Goal: Navigation & Orientation: Find specific page/section

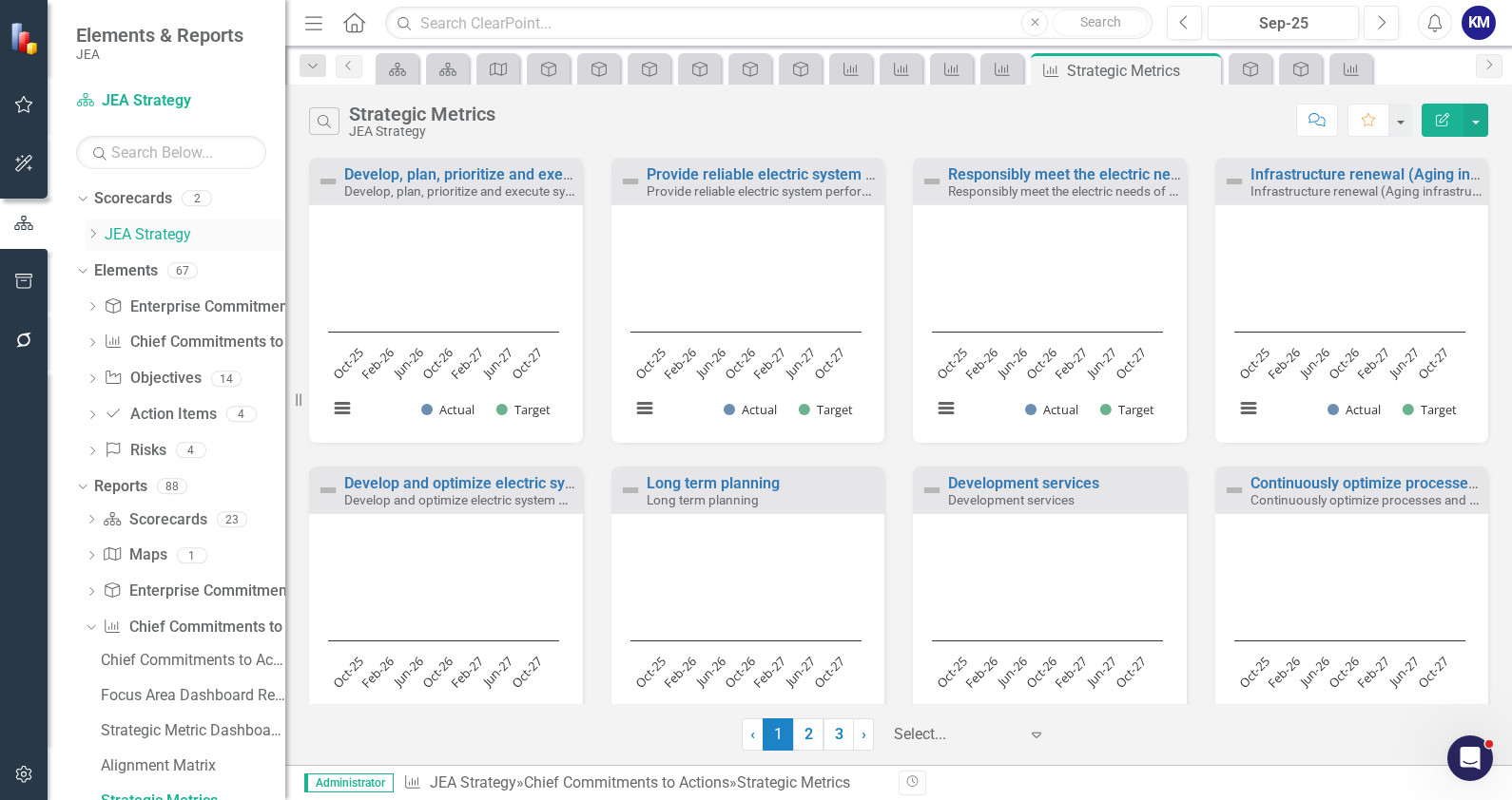
click at [154, 232] on link "JEA Strategy" at bounding box center [194, 234] width 181 height 22
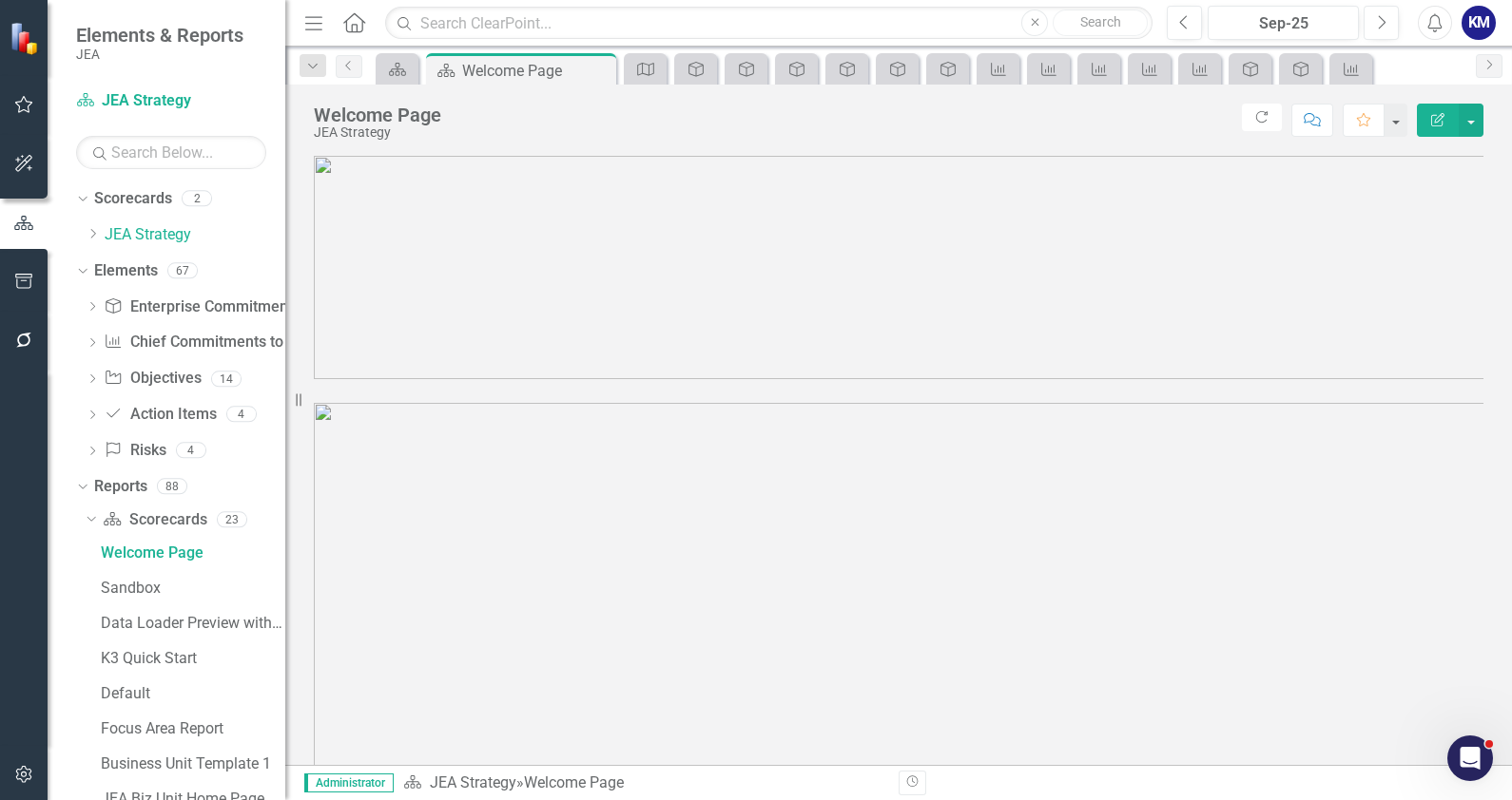
click at [304, 20] on icon "Menu" at bounding box center [314, 22] width 25 height 20
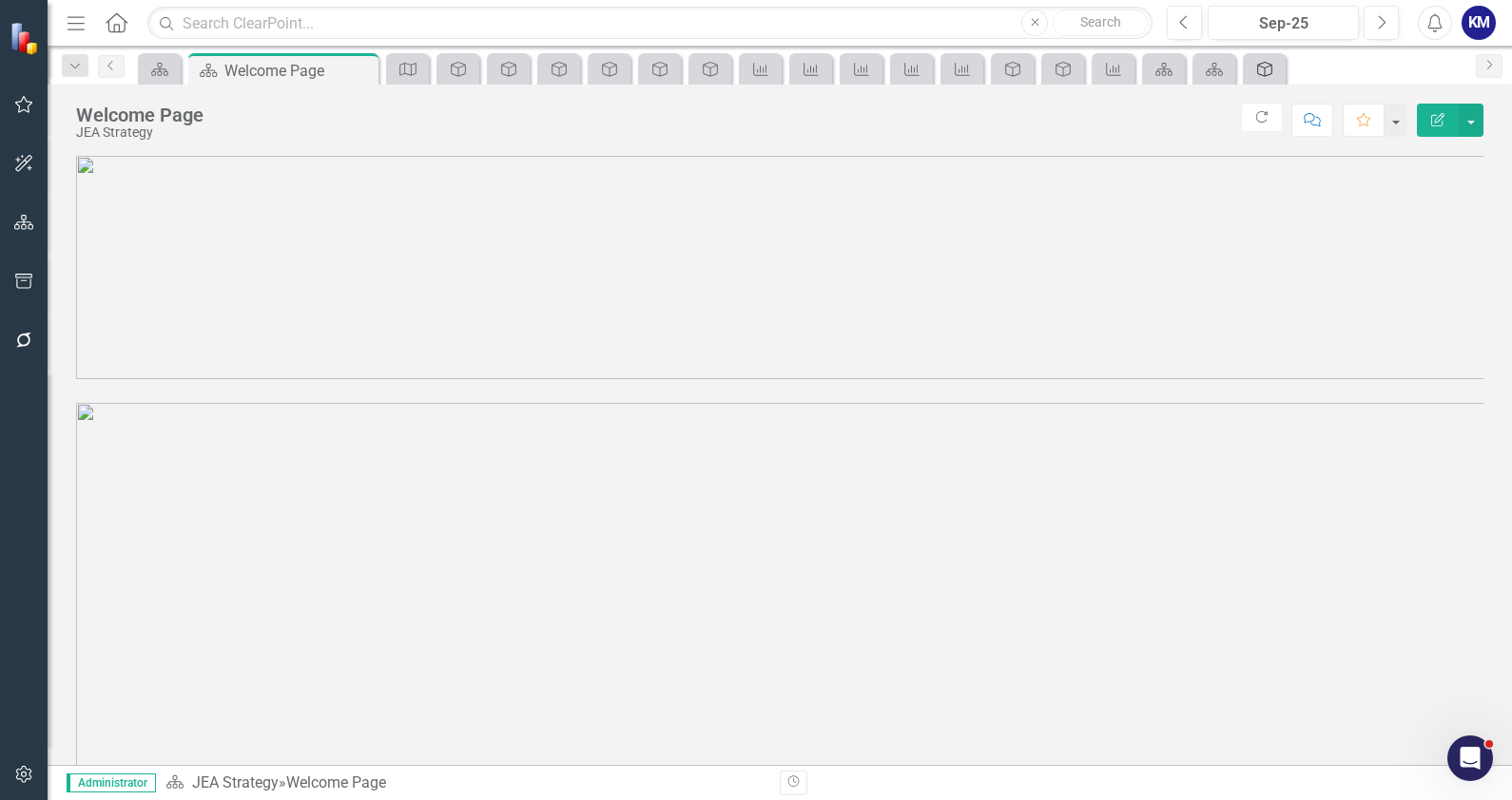
click at [1253, 62] on div "Enterprise Commitments to Action" at bounding box center [1260, 69] width 27 height 24
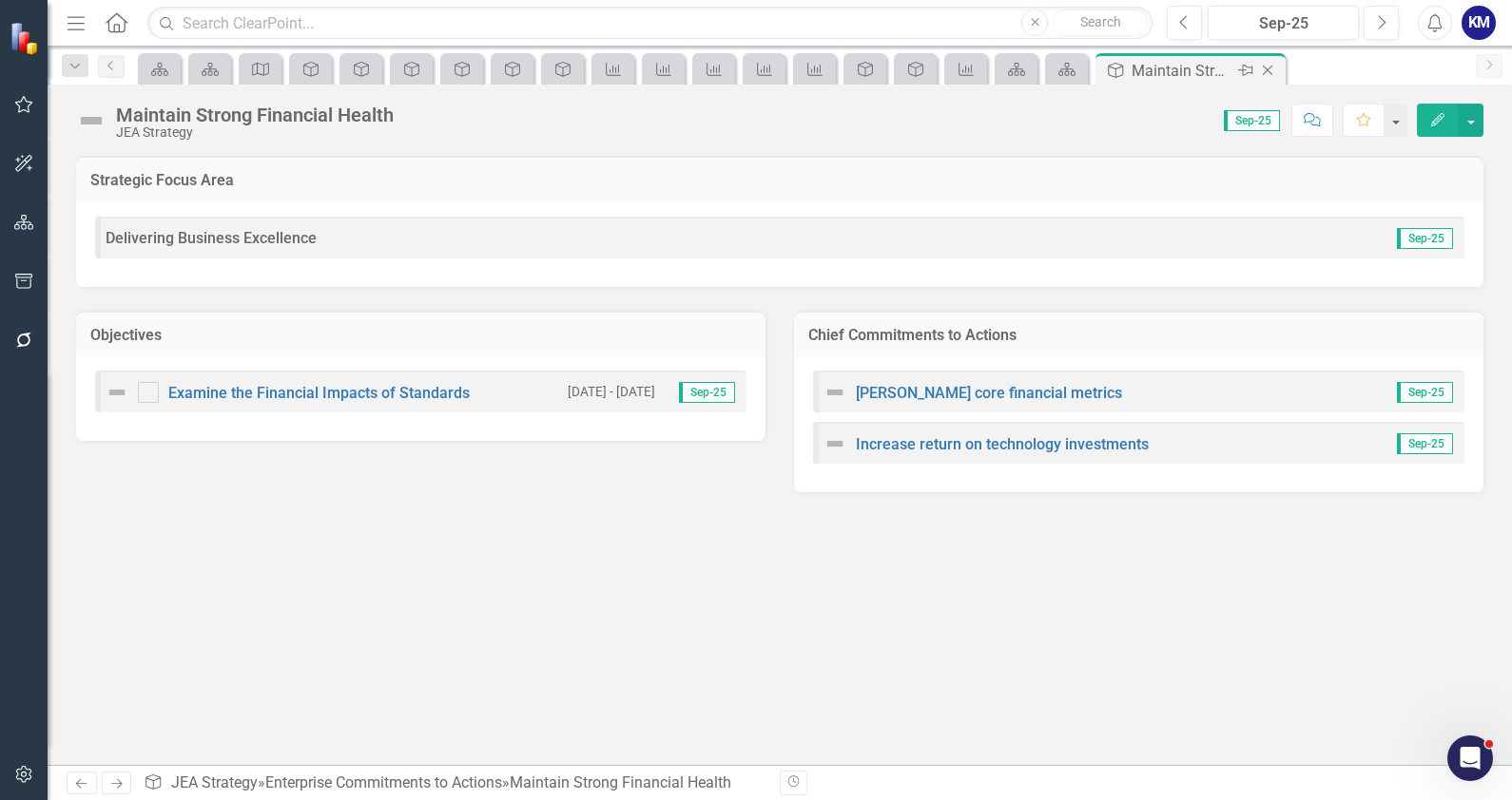
click at [1272, 65] on icon "Close" at bounding box center [1267, 71] width 19 height 15
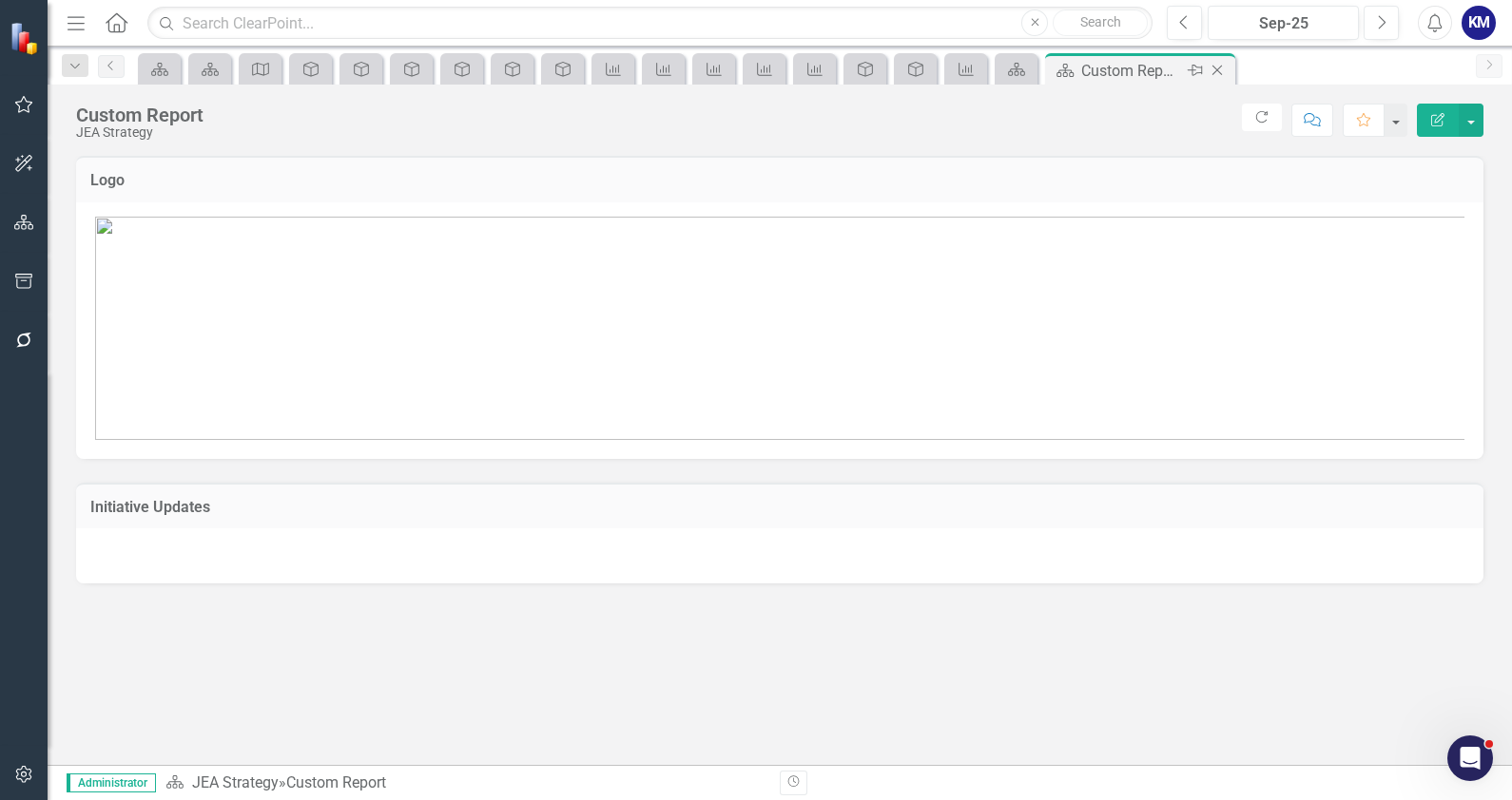
click at [1225, 71] on icon "Close" at bounding box center [1217, 71] width 19 height 15
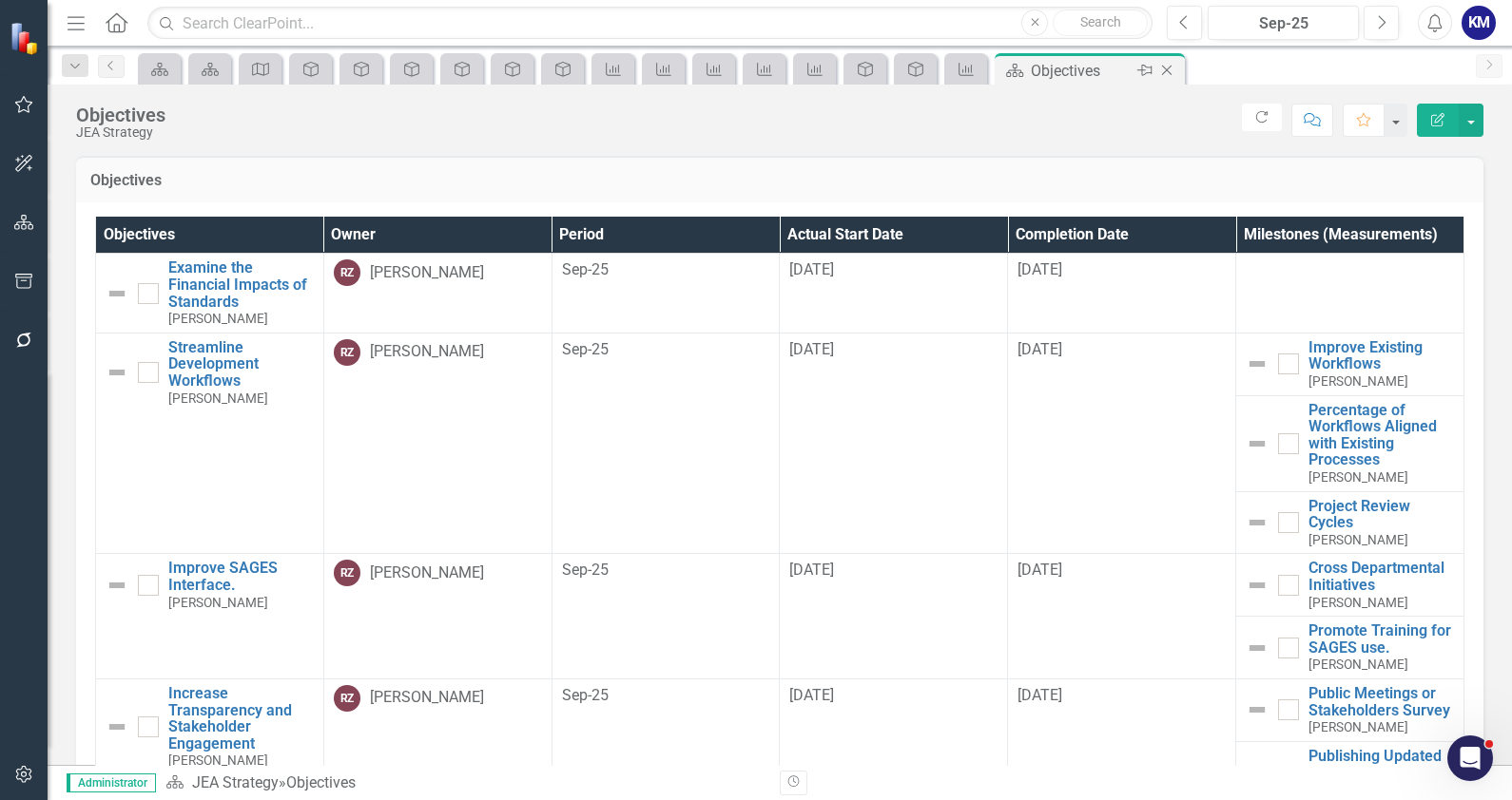
click at [1131, 72] on div "Pin" at bounding box center [1143, 71] width 24 height 24
click at [1160, 73] on icon "Chief Commitments to Action" at bounding box center [1164, 70] width 19 height 15
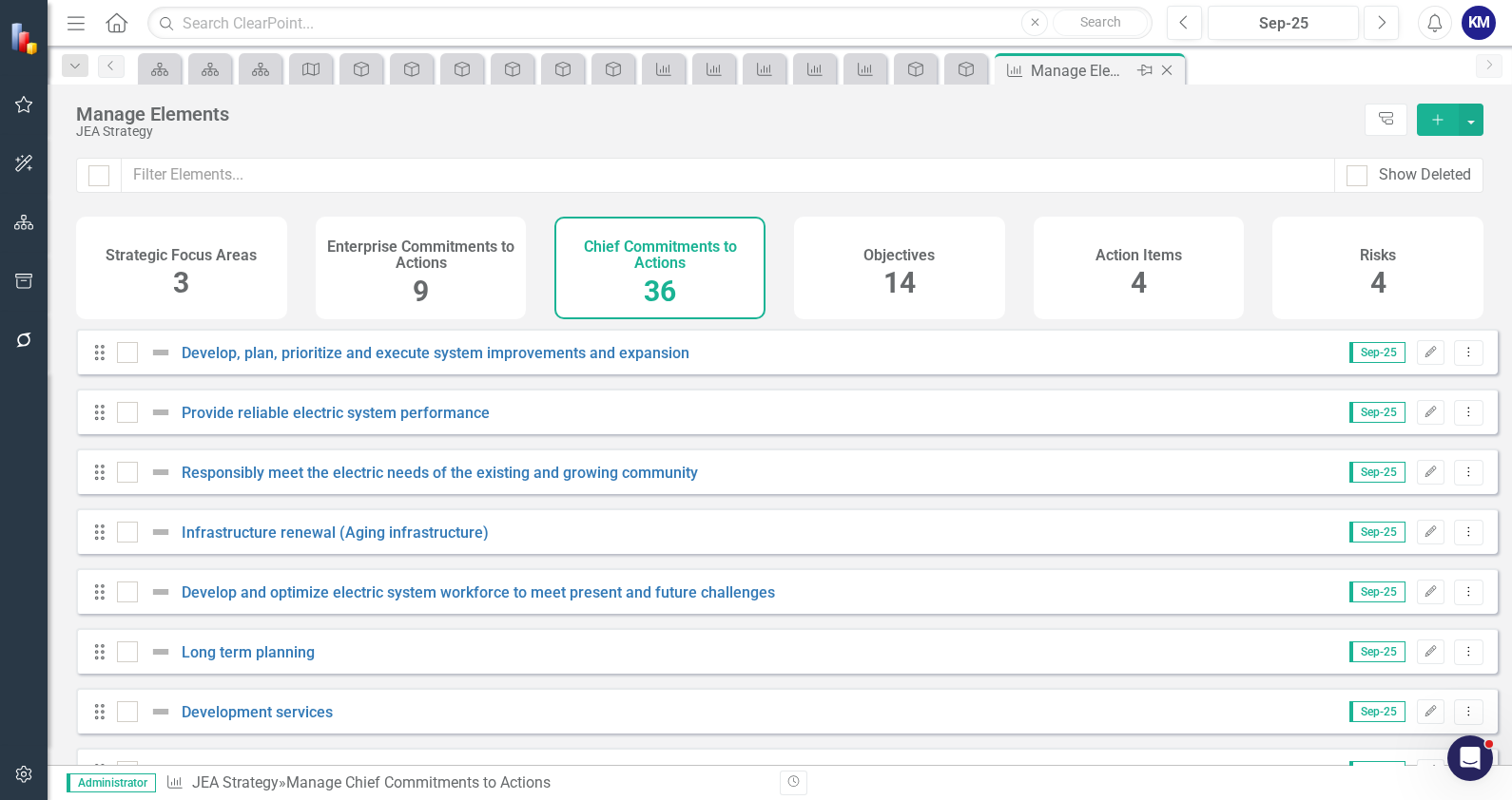
click at [1169, 78] on div "Close" at bounding box center [1167, 71] width 24 height 24
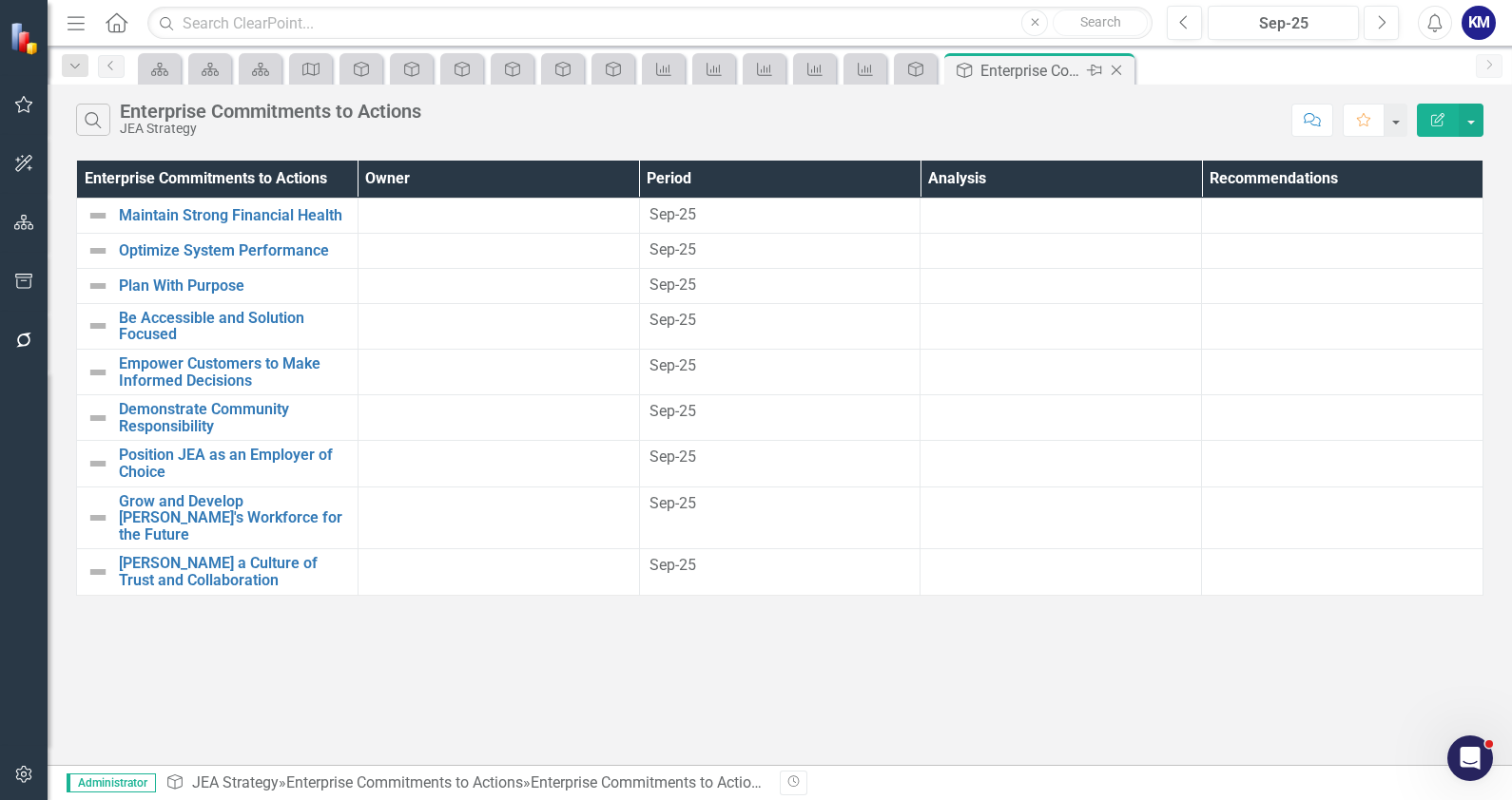
click at [1119, 72] on icon "Close" at bounding box center [1116, 71] width 19 height 15
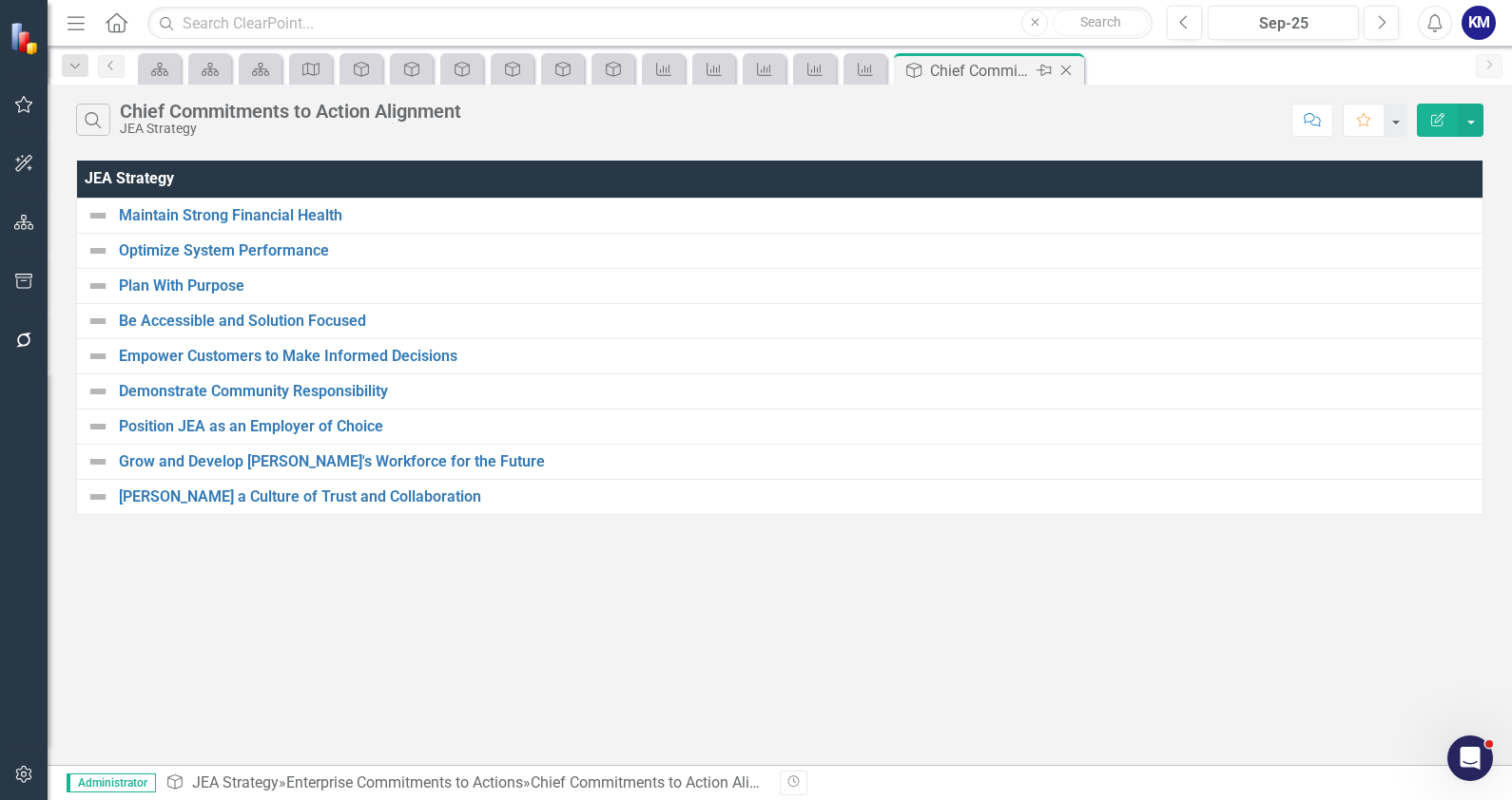
click at [1073, 68] on icon "Close" at bounding box center [1066, 71] width 19 height 15
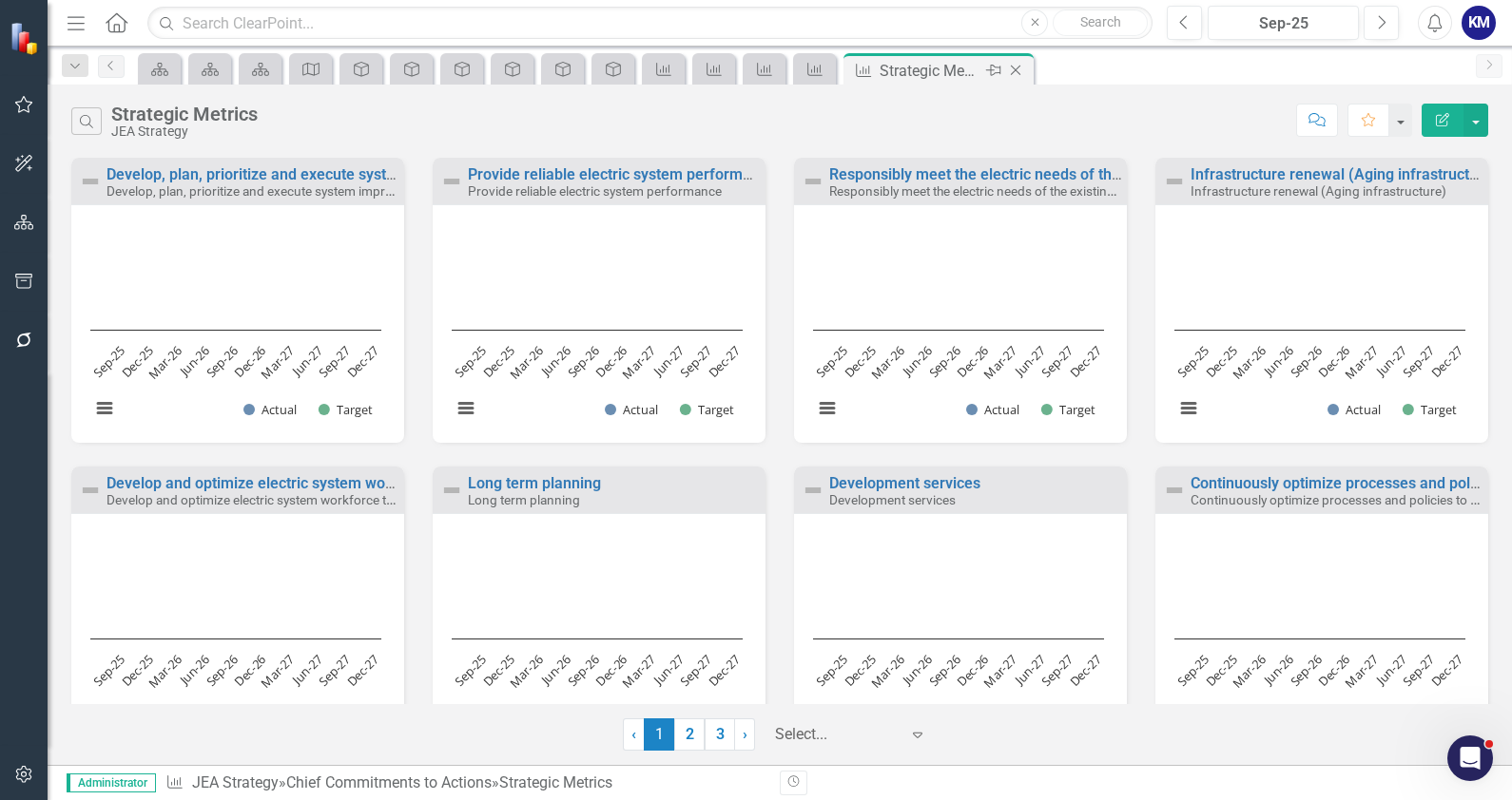
click at [1025, 66] on div "Close" at bounding box center [1016, 71] width 24 height 24
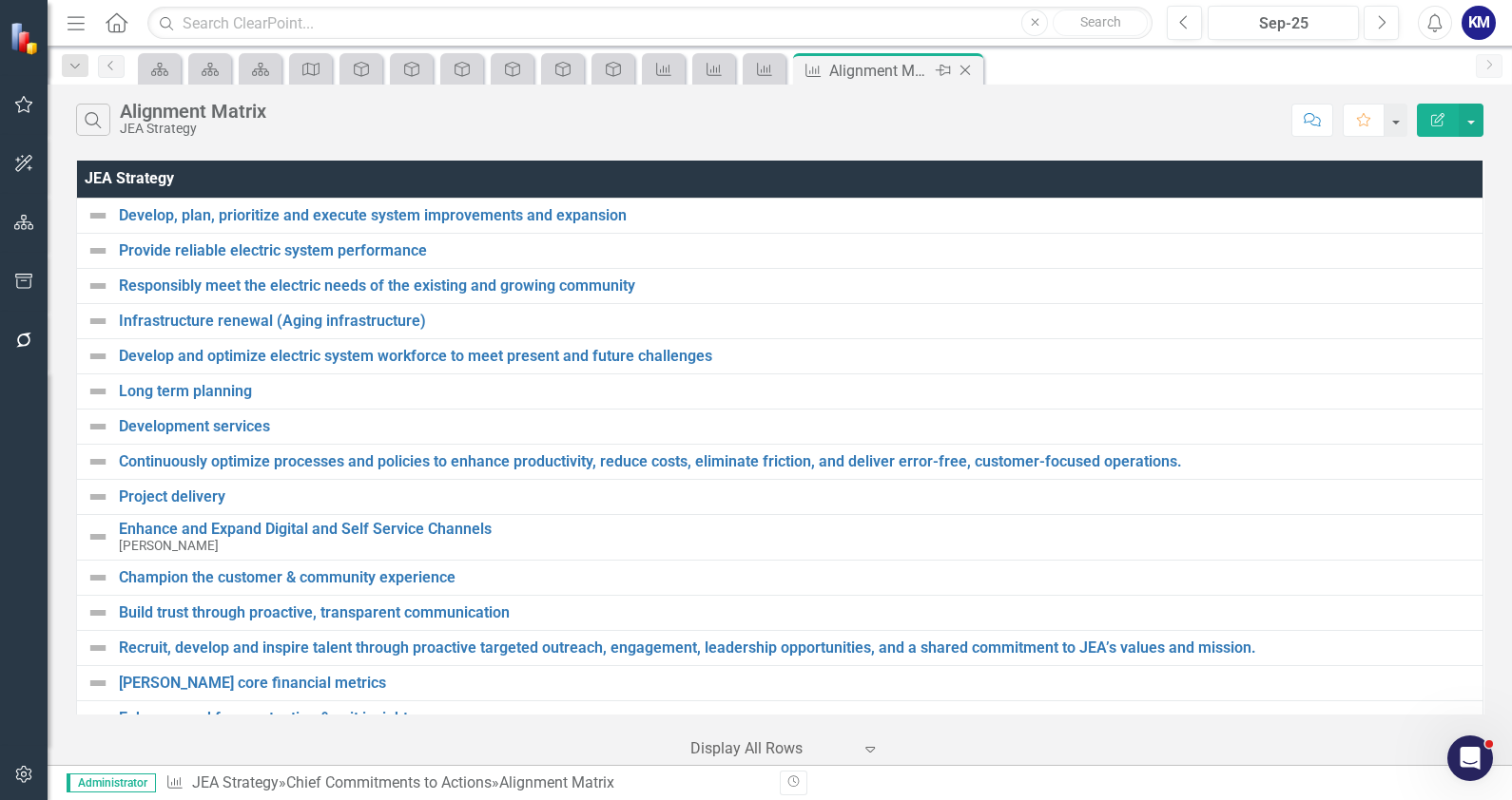
click at [965, 72] on icon "Close" at bounding box center [965, 71] width 19 height 15
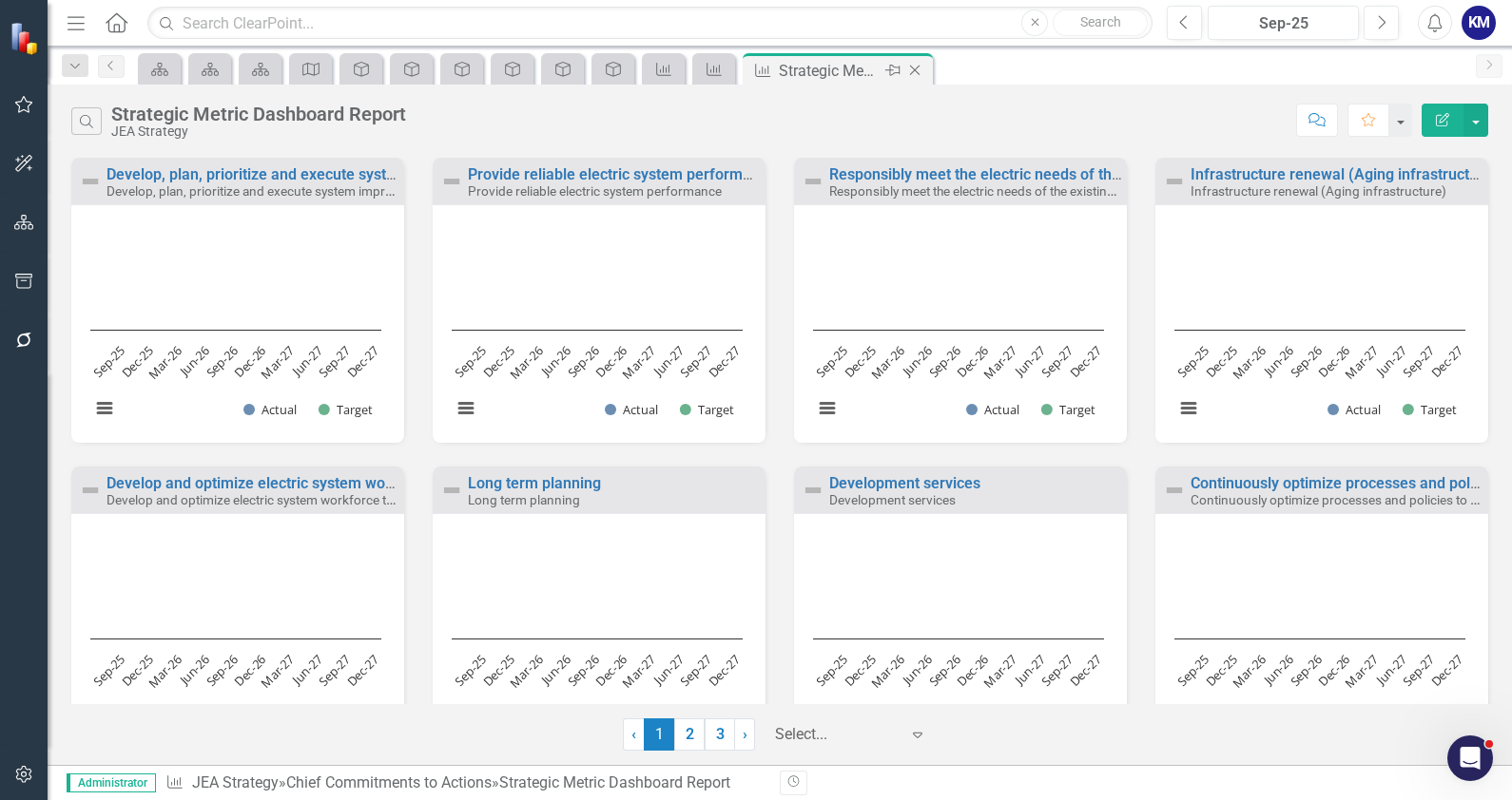
click at [920, 64] on icon "Close" at bounding box center [915, 71] width 19 height 15
